Goal: Transaction & Acquisition: Obtain resource

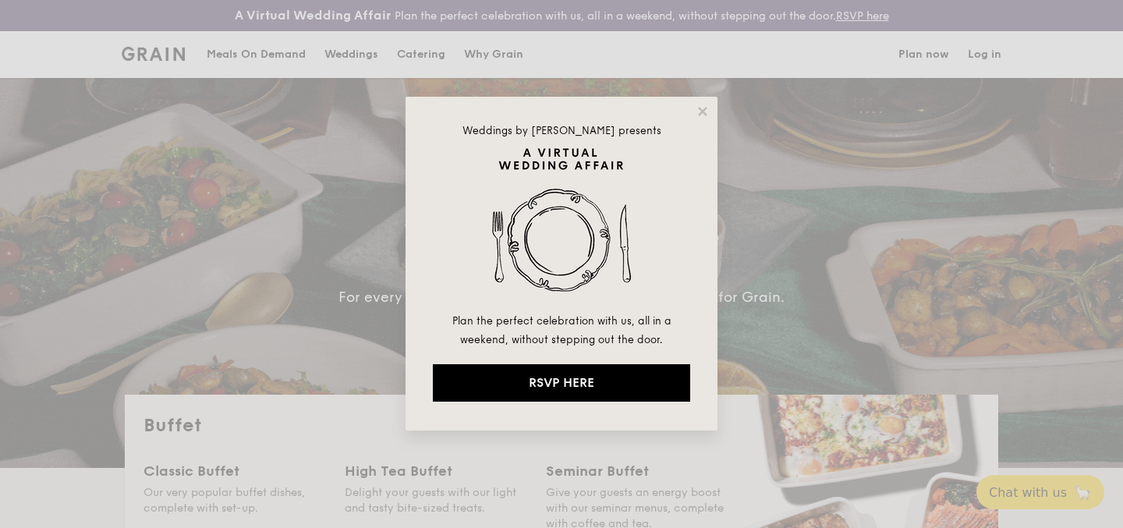
select select
click at [706, 111] on icon at bounding box center [702, 111] width 14 height 14
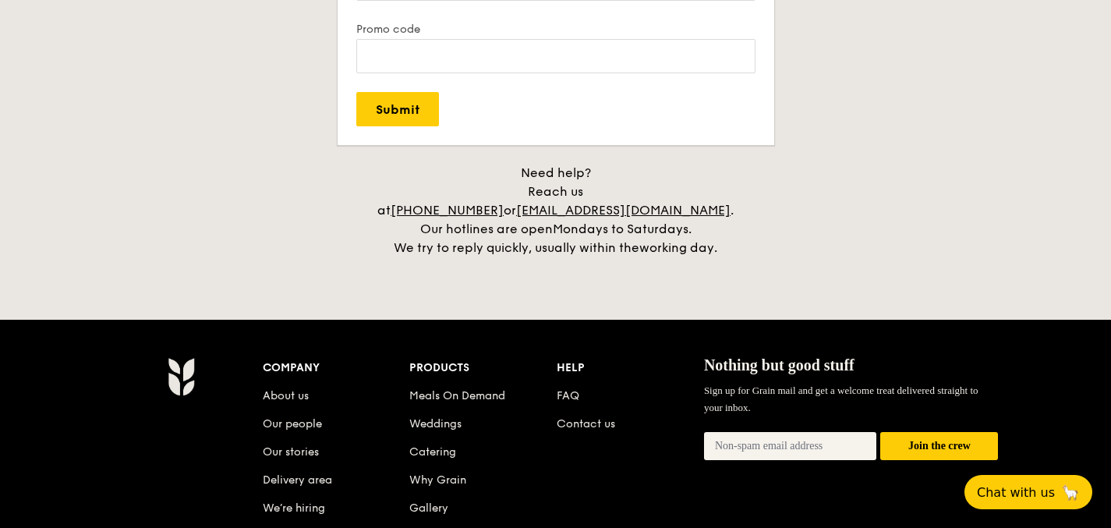
scroll to position [3415, 0]
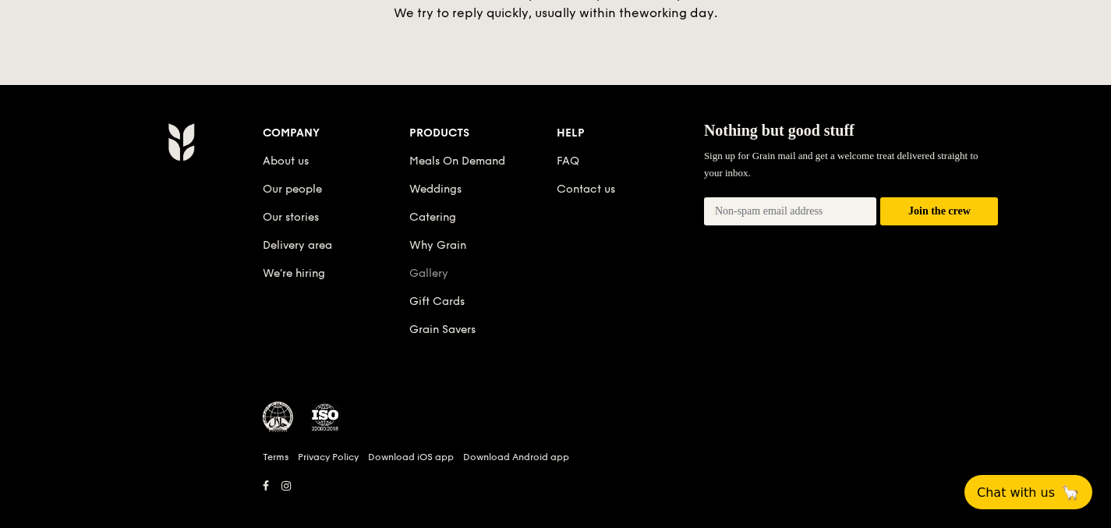
click at [436, 267] on link "Gallery" at bounding box center [428, 273] width 39 height 13
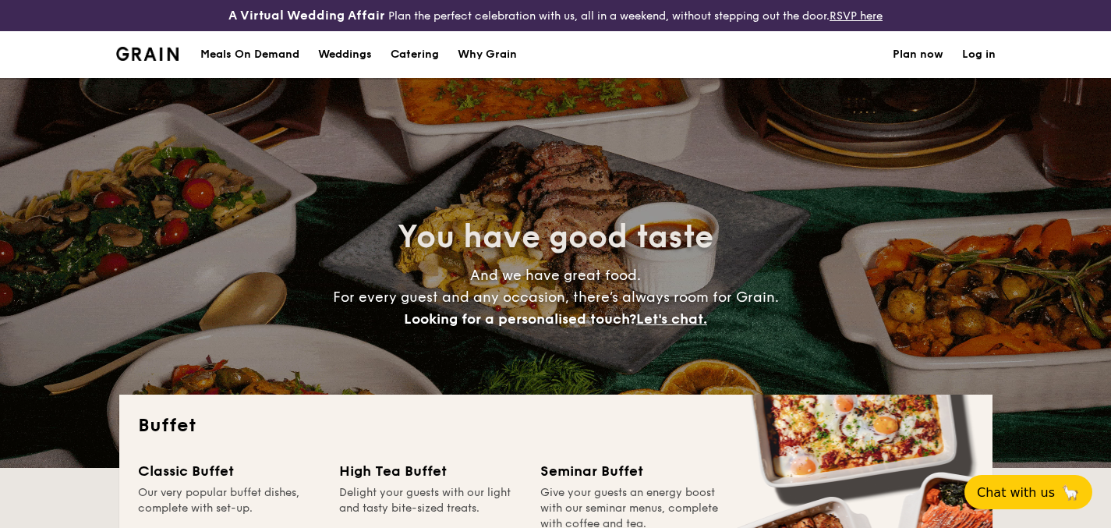
select select
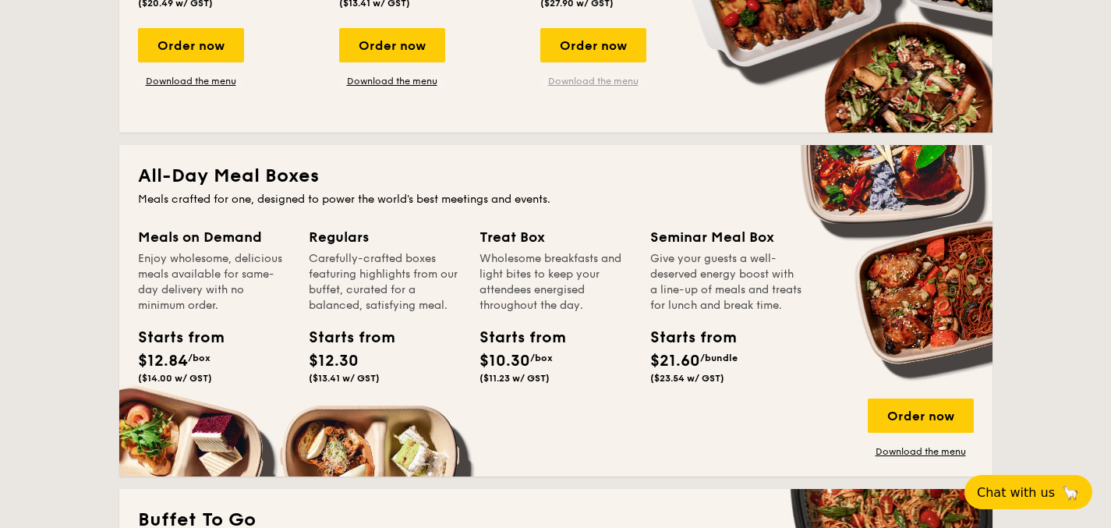
scroll to position [354, 0]
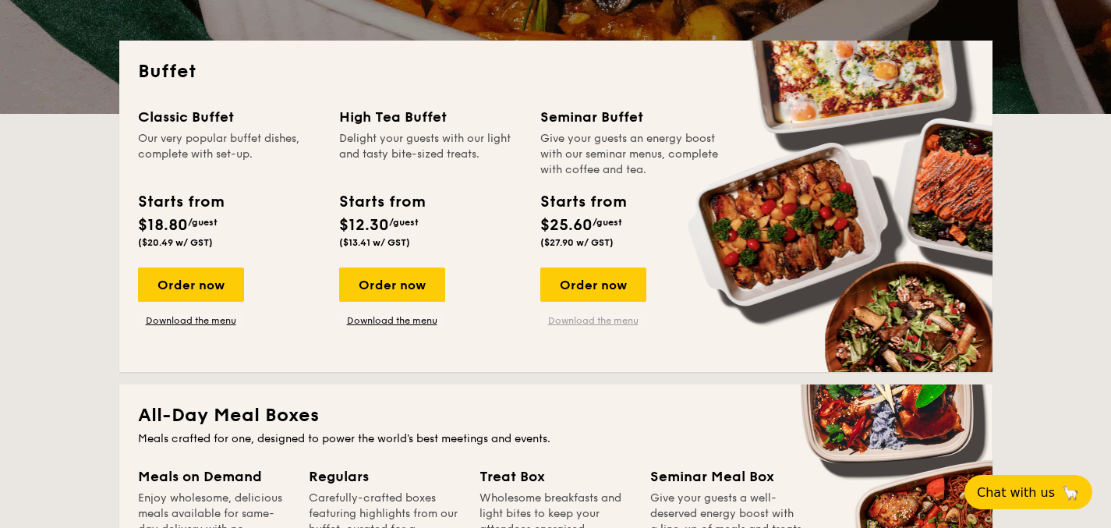
click at [617, 317] on link "Download the menu" at bounding box center [593, 320] width 106 height 12
